Goal: Task Accomplishment & Management: Use online tool/utility

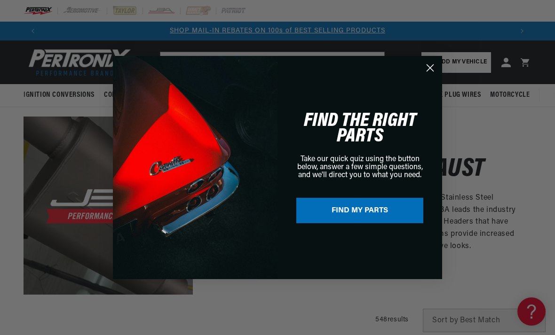
click at [431, 65] on circle "Close dialog" at bounding box center [430, 68] width 16 height 16
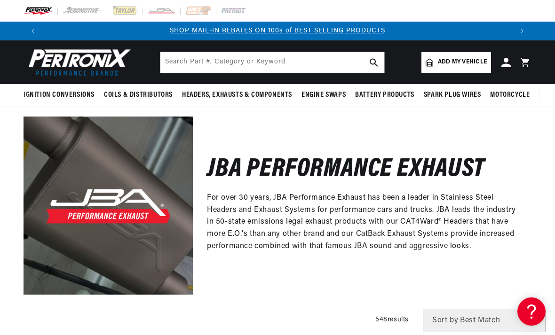
click at [456, 60] on span "Add my vehicle" at bounding box center [462, 62] width 49 height 9
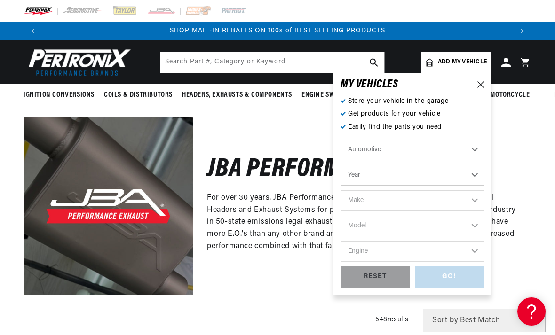
click at [446, 151] on select "Automotive Agricultural Industrial Marine Motorcycle" at bounding box center [411, 150] width 143 height 21
click at [422, 181] on select "Year [DATE] 2021 2020 2019 2018 2017 2016 2015 2014 2013 2012 2011 2010 2009 20…" at bounding box center [411, 175] width 143 height 21
click at [428, 177] on select "Year [DATE] 2021 2020 2019 2018 2017 2016 2015 2014 2013 2012 2011 2010 2009 20…" at bounding box center [411, 175] width 143 height 21
select select "2020"
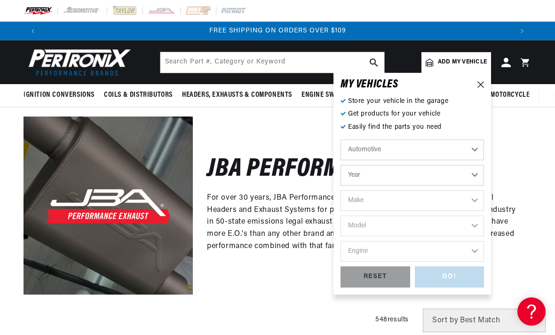
select select "2020"
click at [431, 199] on select "Make Cadillac Chevrolet Chrysler Dodge Ford GMC INFINITI Jeep Nissan Ram Subaru…" at bounding box center [411, 200] width 143 height 21
select select "Toyota"
click at [409, 227] on select "Model 86 [GEOGRAPHIC_DATA] [GEOGRAPHIC_DATA] [GEOGRAPHIC_DATA]" at bounding box center [411, 226] width 143 height 21
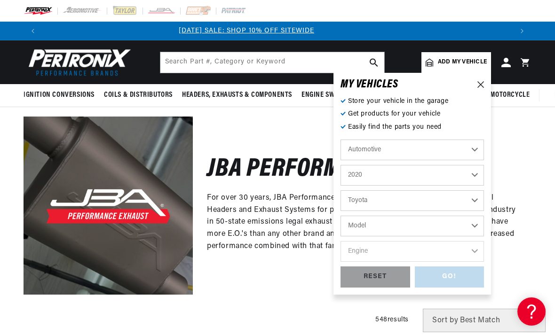
scroll to position [0, 0]
